Goal: Task Accomplishment & Management: Use online tool/utility

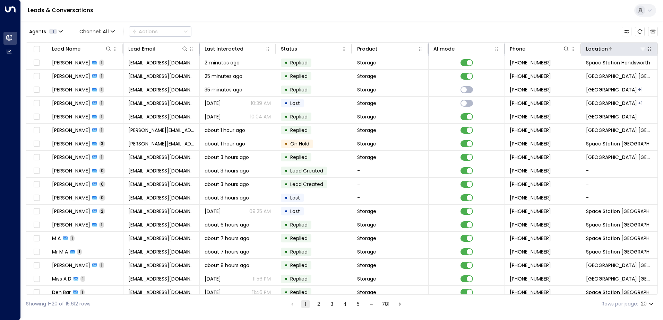
click at [640, 51] on icon at bounding box center [643, 49] width 6 height 6
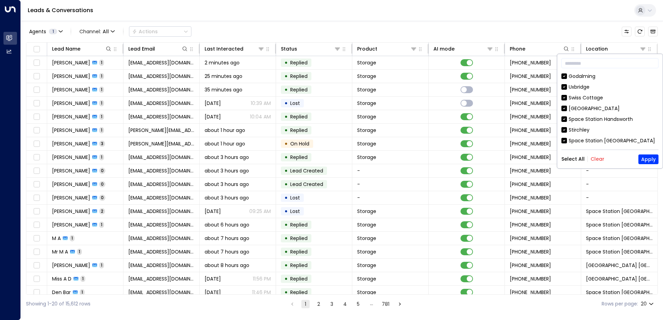
click at [597, 159] on button "Clear" at bounding box center [597, 159] width 14 height 6
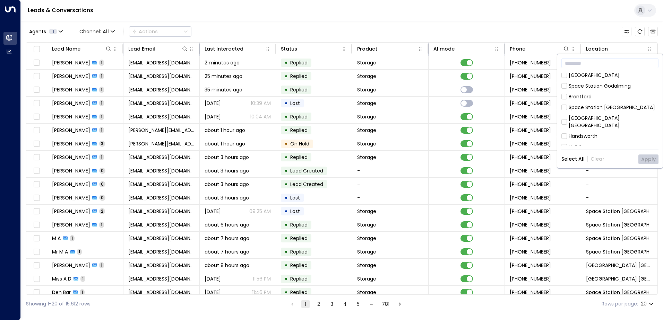
scroll to position [397, 0]
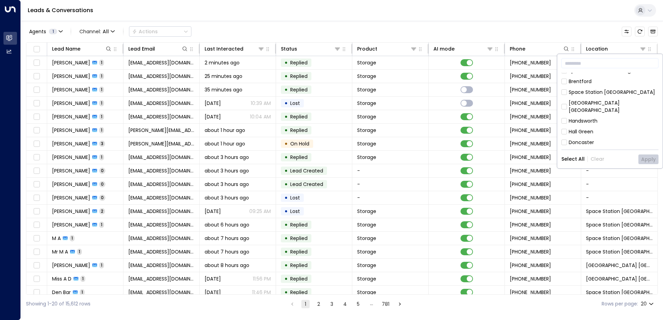
click at [610, 161] on div "Space Station [GEOGRAPHIC_DATA]" at bounding box center [612, 164] width 86 height 7
click at [645, 160] on button "Apply" at bounding box center [648, 160] width 20 height 10
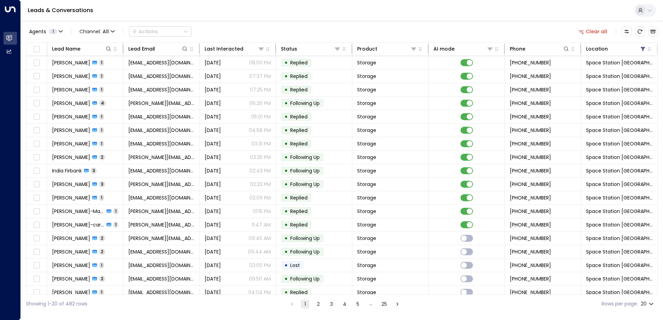
click at [652, 303] on body "Overview Leads & Conversations Leads & Conversations Analytics Analytics Leads …" at bounding box center [331, 156] width 663 height 313
click at [647, 293] on li "50" at bounding box center [647, 293] width 20 height 12
type input "**"
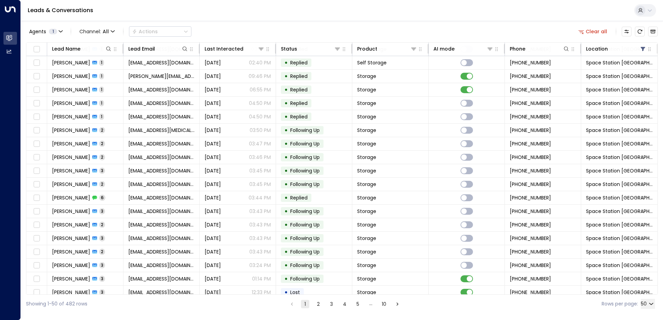
scroll to position [440, 0]
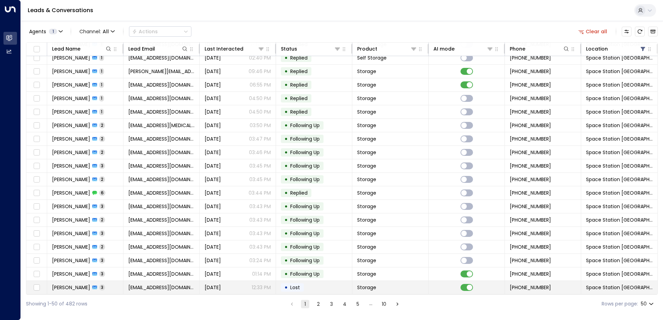
click at [121, 283] on td "[PERSON_NAME] 3" at bounding box center [85, 287] width 76 height 13
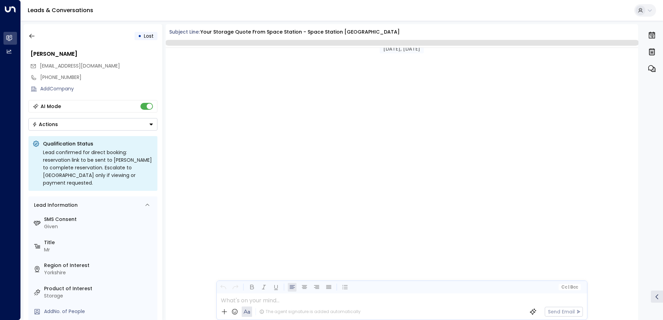
scroll to position [544, 0]
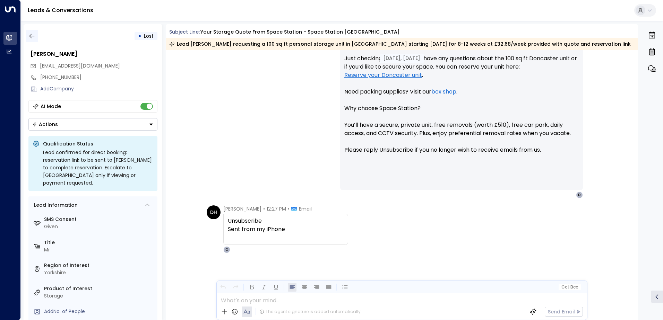
click at [28, 36] on icon "button" at bounding box center [31, 36] width 7 height 7
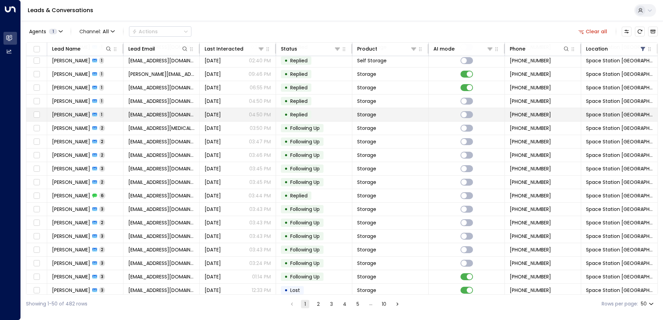
scroll to position [440, 0]
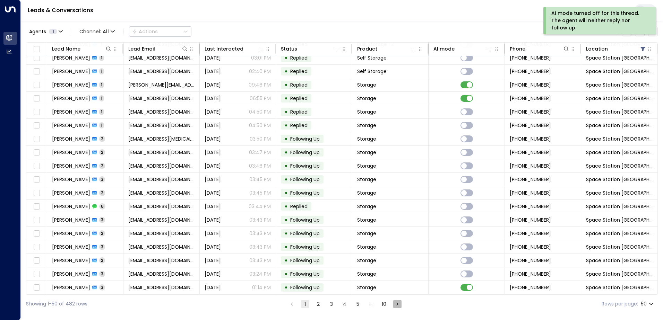
click at [396, 303] on icon "Go to next page" at bounding box center [397, 304] width 2 height 3
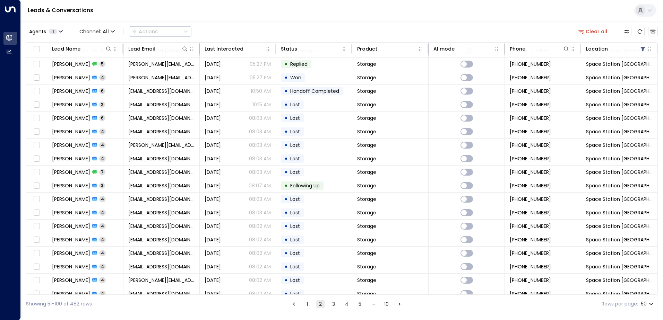
scroll to position [440, 0]
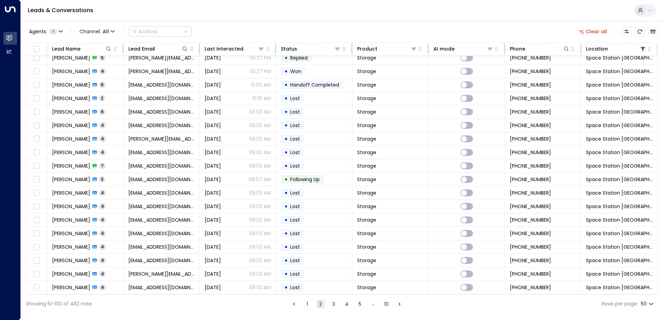
click at [398, 305] on icon "Go to next page" at bounding box center [399, 304] width 6 height 6
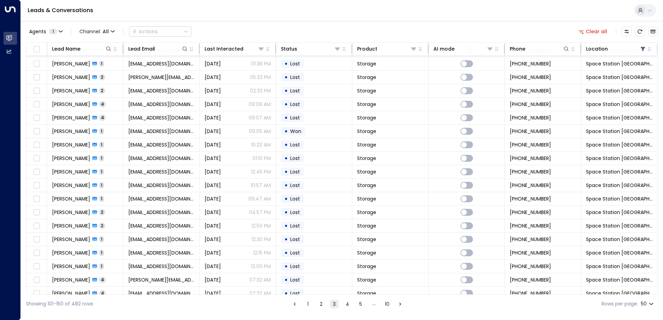
scroll to position [440, 0]
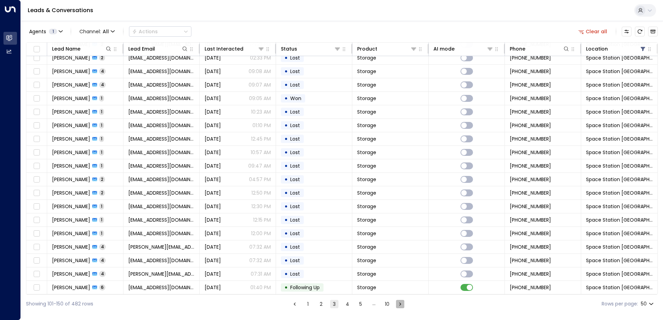
click at [400, 304] on icon "Go to next page" at bounding box center [400, 304] width 2 height 3
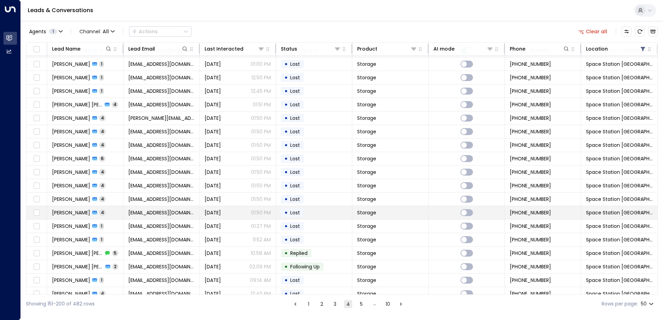
scroll to position [440, 0]
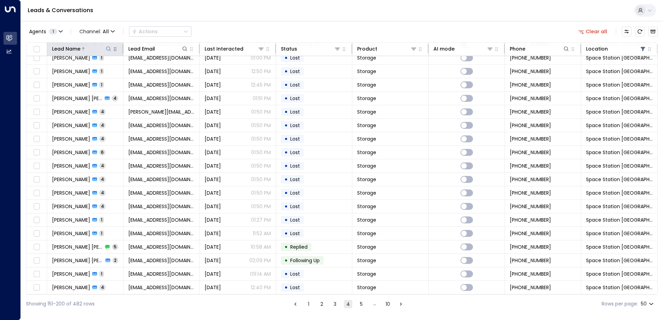
click at [109, 50] on icon at bounding box center [109, 49] width 6 height 6
click at [114, 72] on input "text" at bounding box center [108, 74] width 96 height 13
type input "*******"
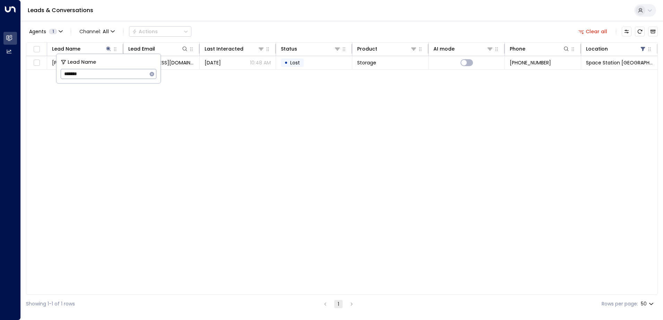
click at [167, 160] on div "Lead Name Lead Email Last Interacted Status Product AI mode Phone Location [PER…" at bounding box center [342, 168] width 632 height 253
